Goal: Information Seeking & Learning: Learn about a topic

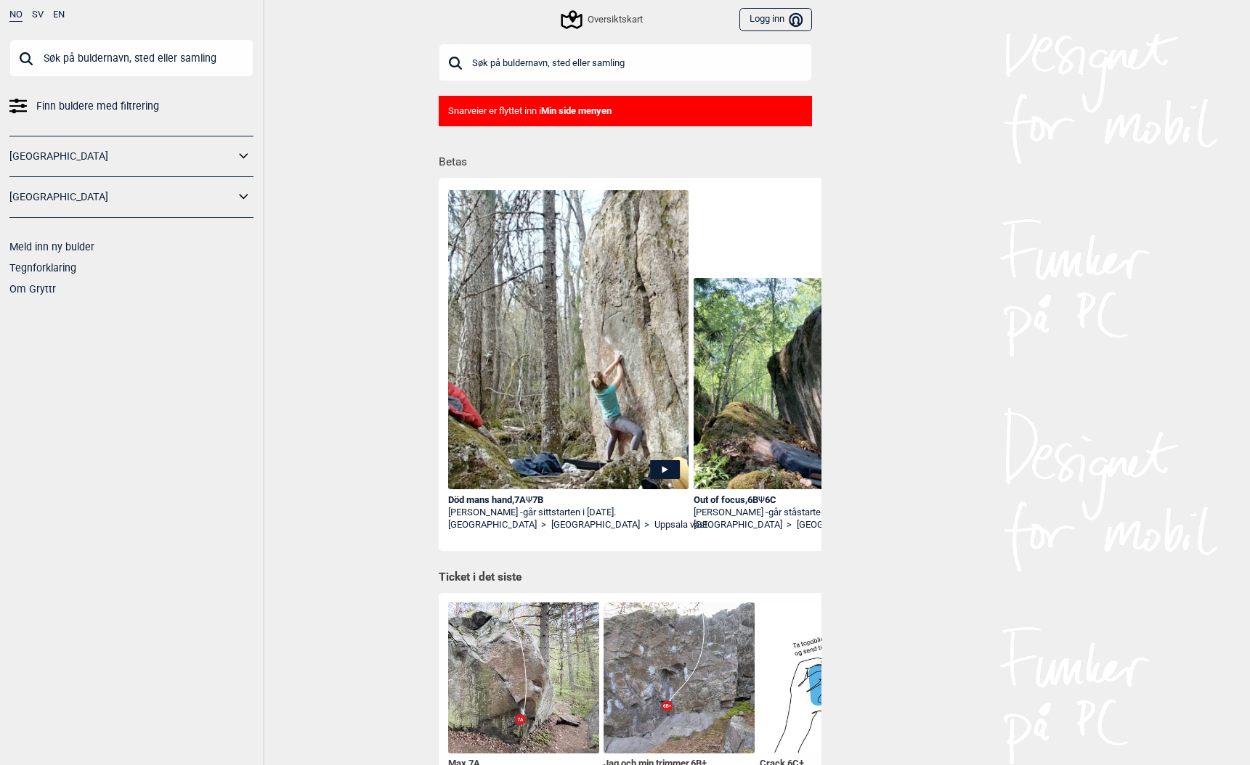
scroll to position [0, 378]
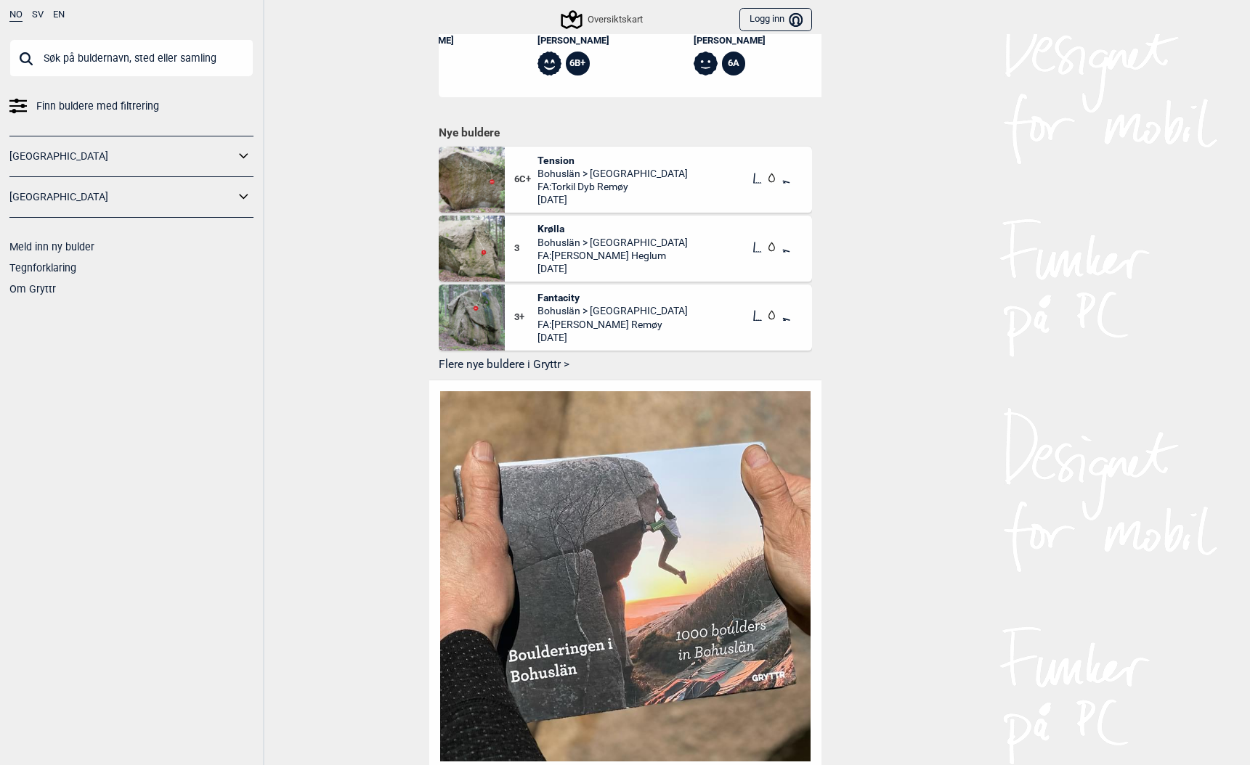
click at [94, 61] on input "text" at bounding box center [131, 58] width 244 height 38
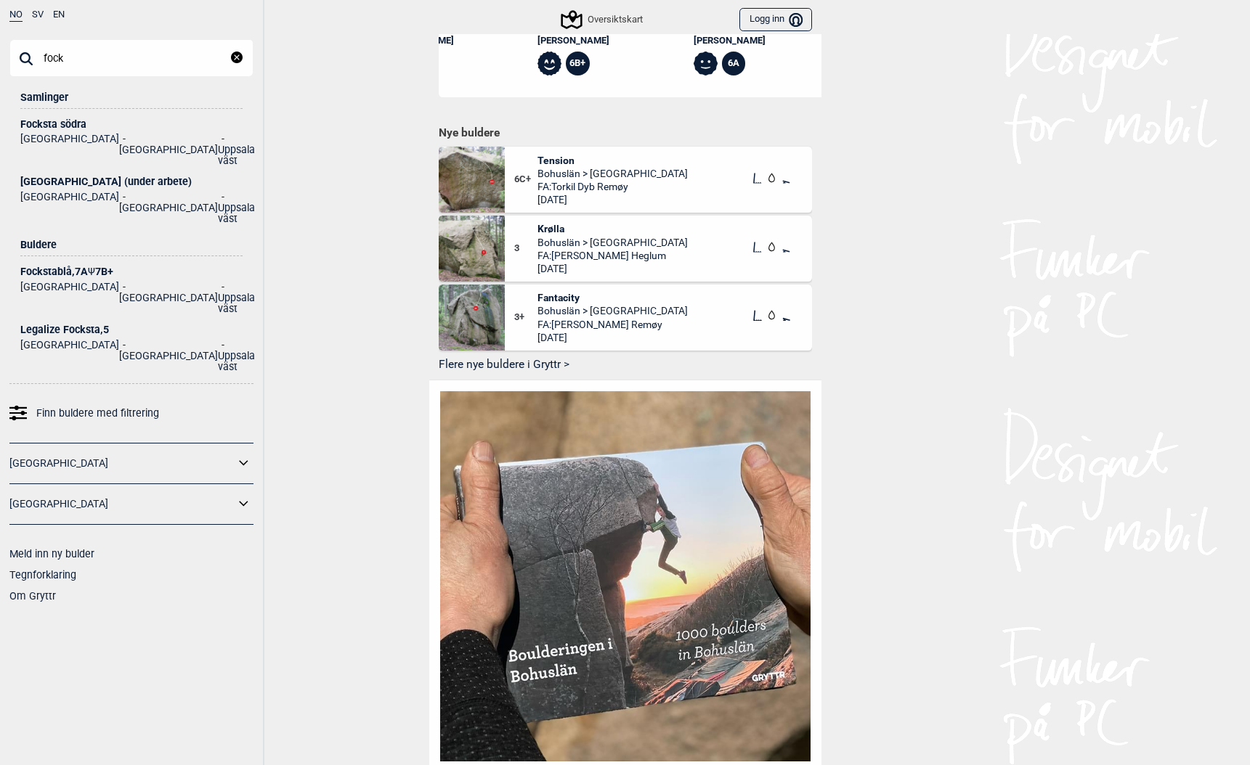
type input "fock"
click at [38, 176] on div "[GEOGRAPHIC_DATA] (under arbete)" at bounding box center [131, 181] width 222 height 11
